Goal: Submit feedback/report problem

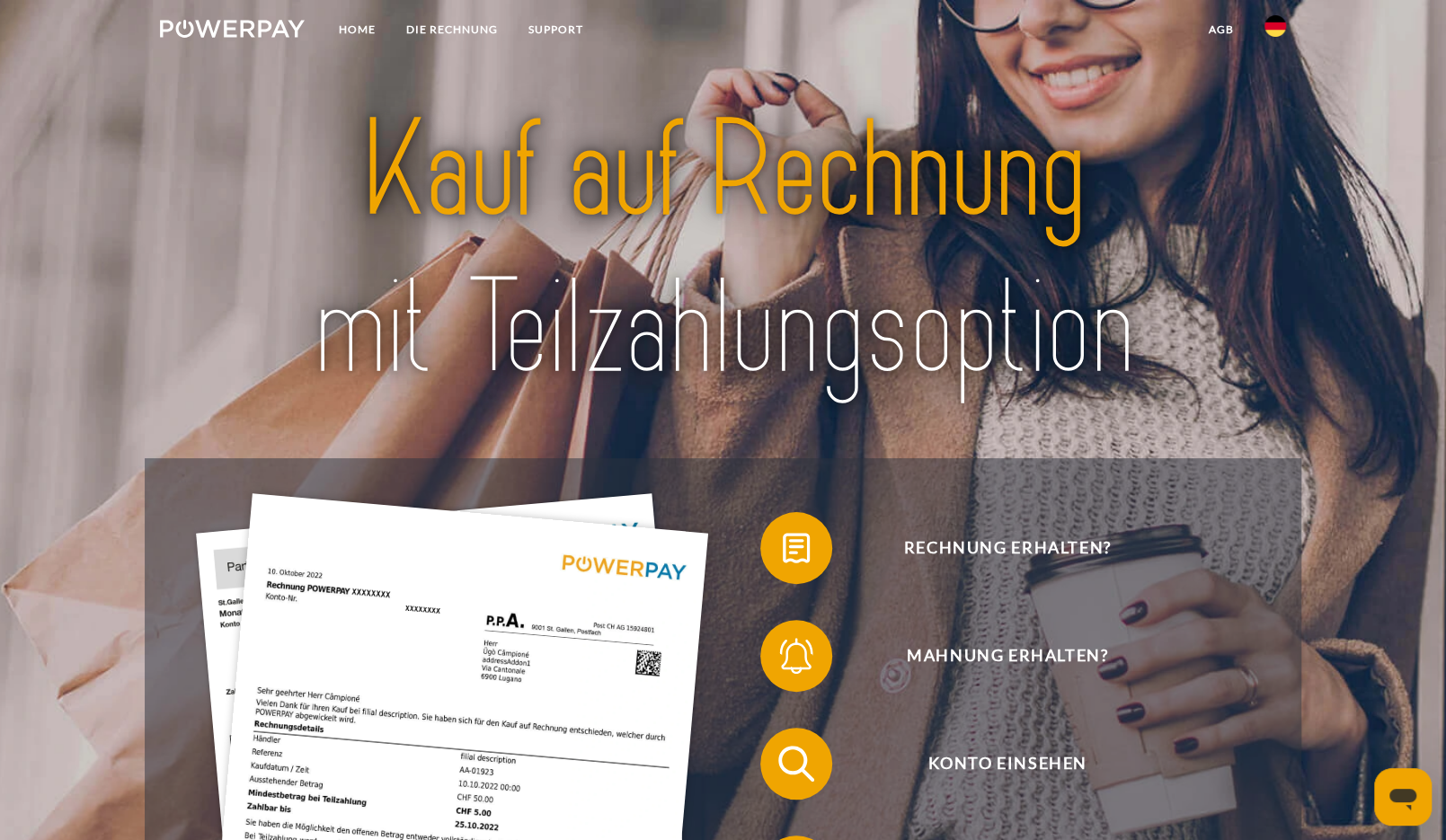
drag, startPoint x: 1399, startPoint y: 760, endPoint x: 1401, endPoint y: 768, distance: 8.2
click at [1399, 761] on header "Home DIE RECHNUNG SUPPORT" at bounding box center [723, 654] width 1446 height 1310
click at [1401, 782] on icon "Messaging-Fenster öffnen" at bounding box center [1403, 797] width 33 height 33
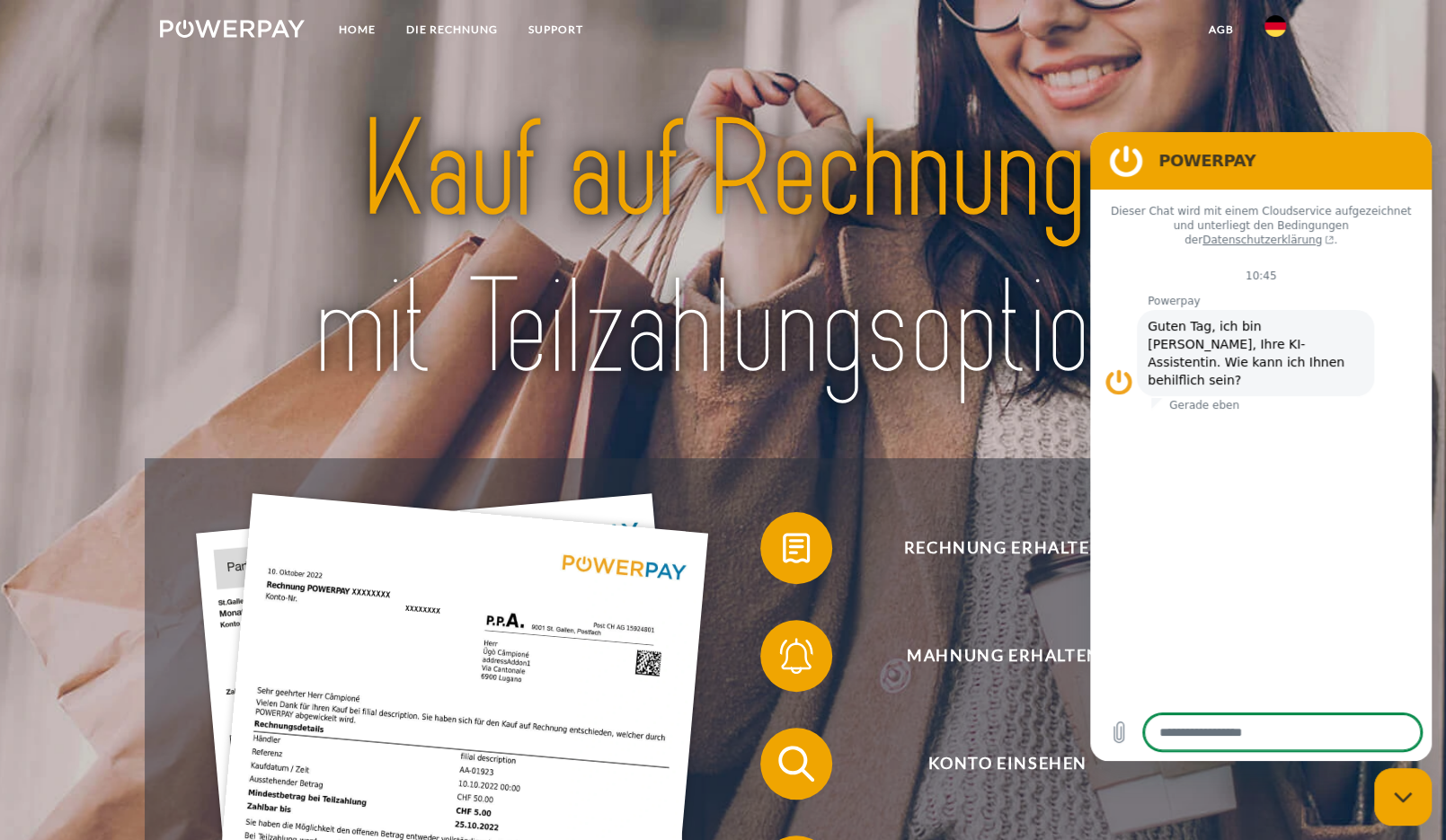
click at [1403, 793] on icon "Messaging-Fenster schließen" at bounding box center [1404, 798] width 19 height 11
type textarea "*"
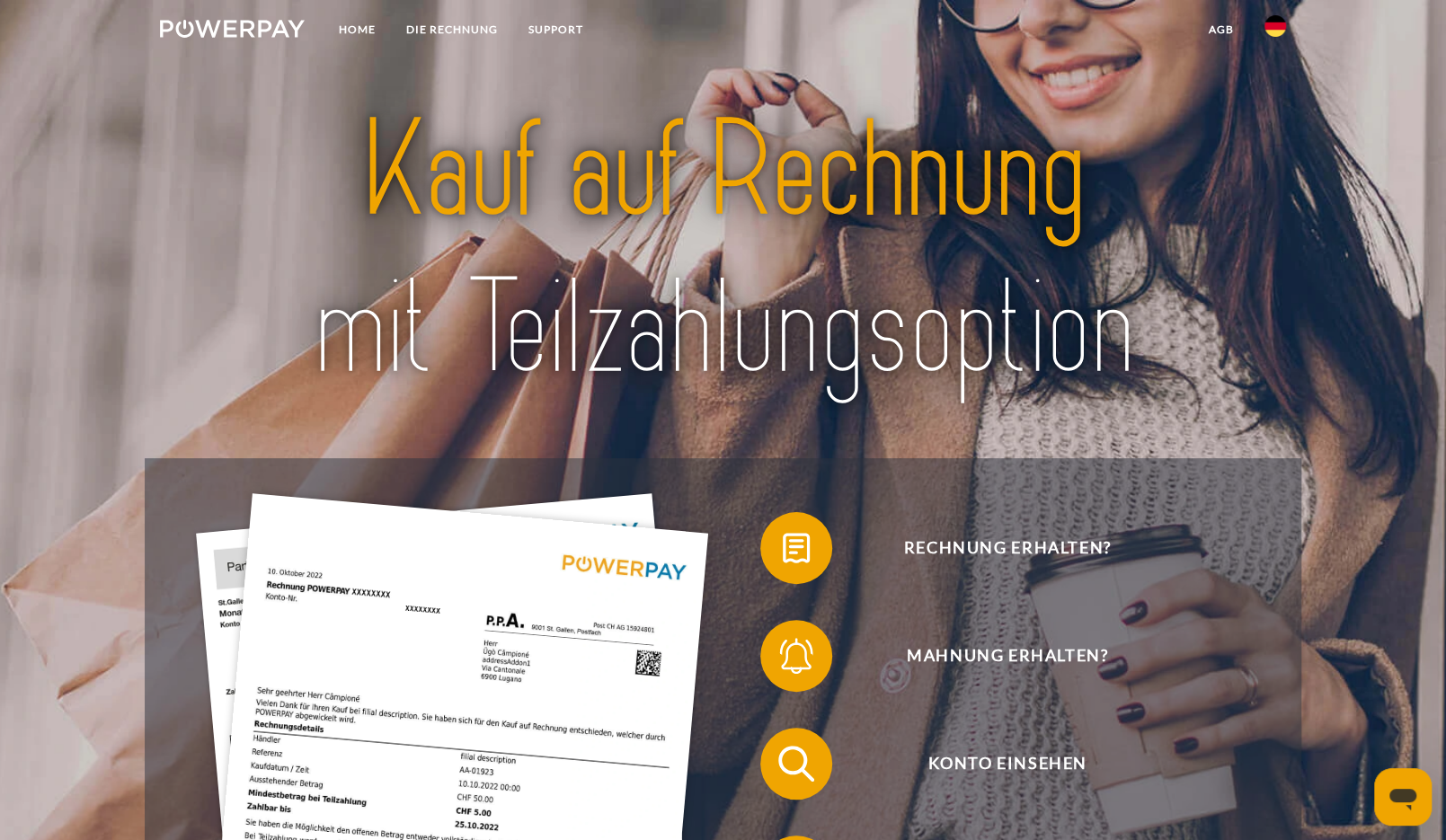
click at [1392, 786] on icon "Messaging-Fenster öffnen" at bounding box center [1403, 797] width 33 height 33
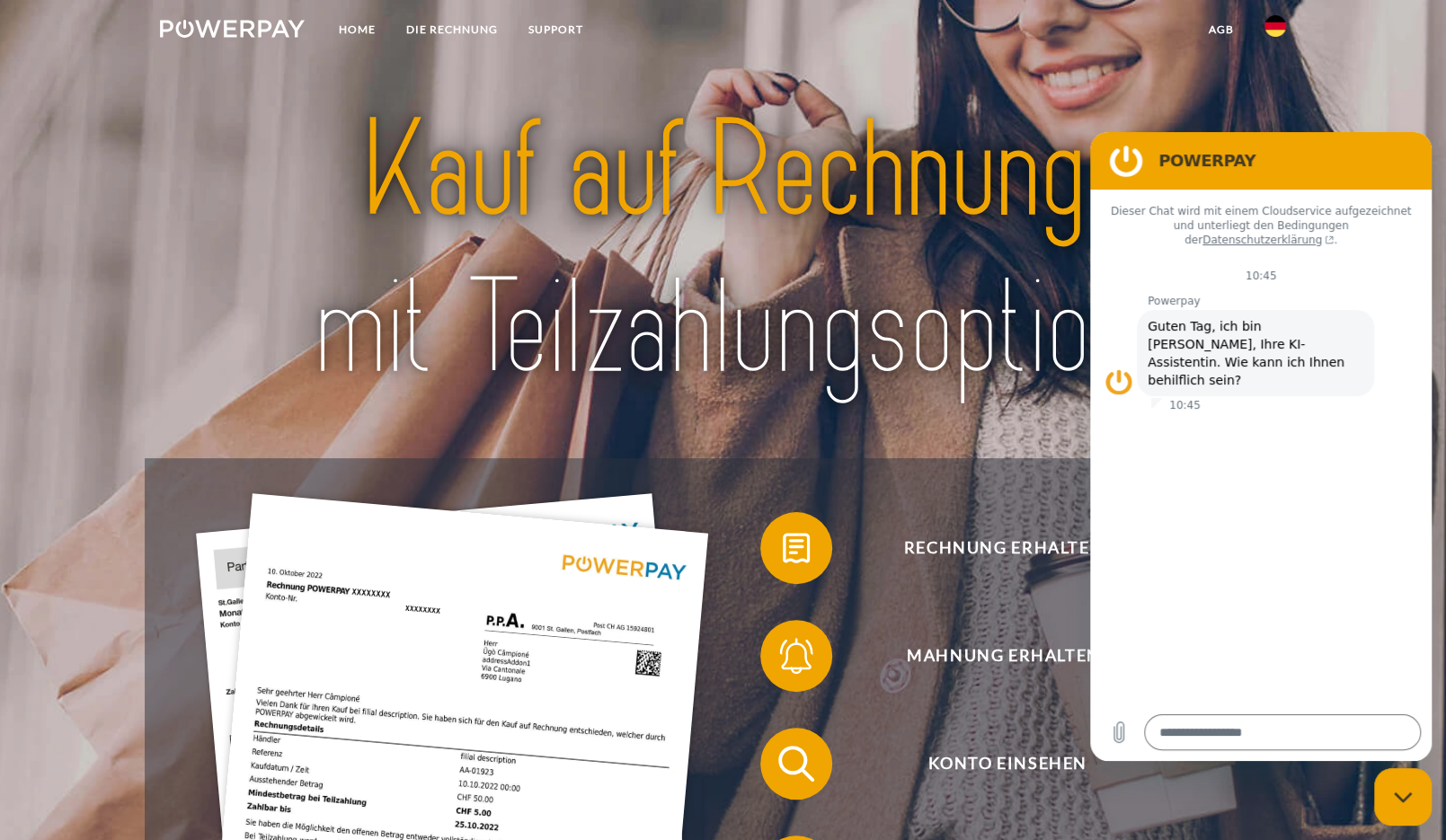
drag, startPoint x: 1401, startPoint y: 808, endPoint x: 2734, endPoint y: 1546, distance: 1523.7
click at [1401, 808] on div "Messaging-Fenster schließen" at bounding box center [1403, 797] width 54 height 54
type textarea "*"
